Goal: Find specific page/section: Find specific page/section

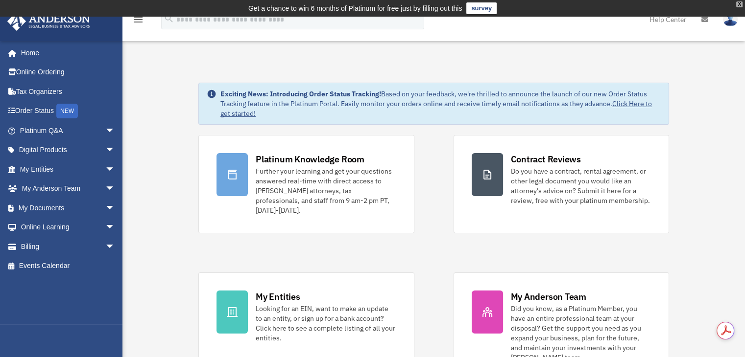
click at [738, 2] on div "X" at bounding box center [739, 4] width 6 height 6
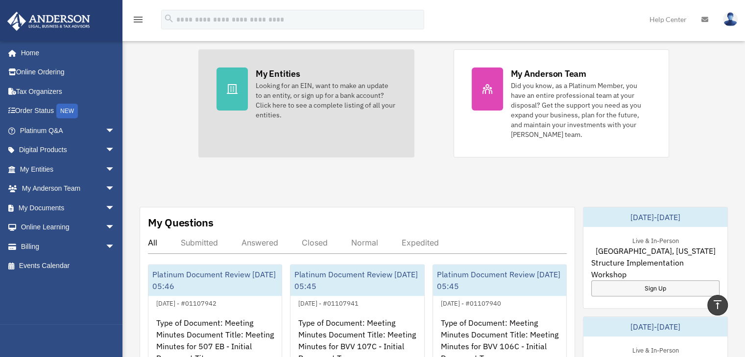
scroll to position [98, 0]
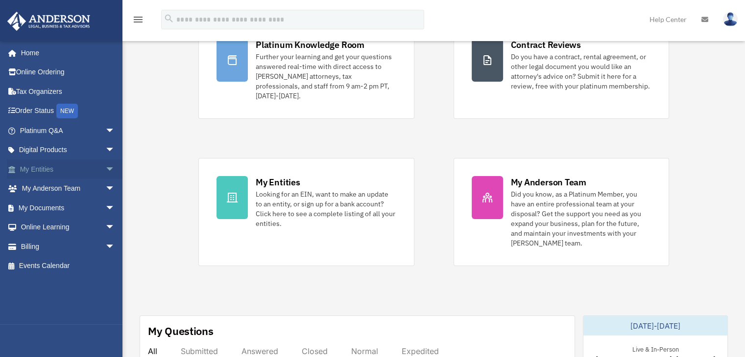
click at [39, 162] on link "My Entities arrow_drop_down" at bounding box center [68, 170] width 123 height 20
click at [32, 166] on link "My Entities arrow_drop_down" at bounding box center [68, 170] width 123 height 20
click at [105, 168] on span "arrow_drop_down" at bounding box center [115, 170] width 20 height 20
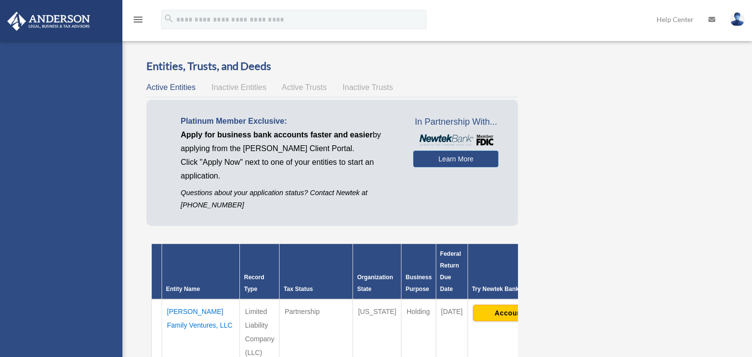
click at [53, 260] on div "[EMAIL_ADDRESS][DOMAIN_NAME] Sign Out [EMAIL_ADDRESS][DOMAIN_NAME] Home Online …" at bounding box center [61, 219] width 122 height 357
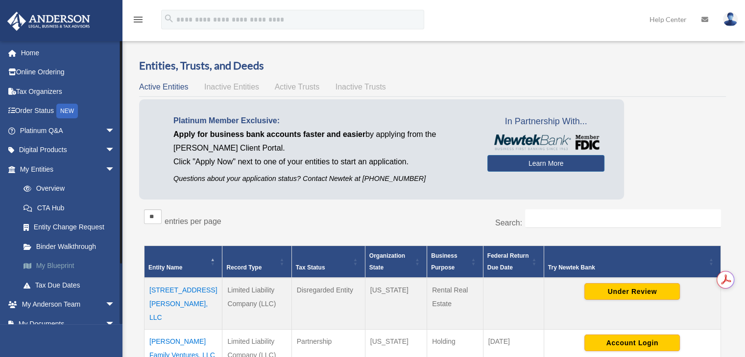
click at [42, 272] on link "My Blueprint" at bounding box center [72, 266] width 116 height 20
